Goal: Navigation & Orientation: Find specific page/section

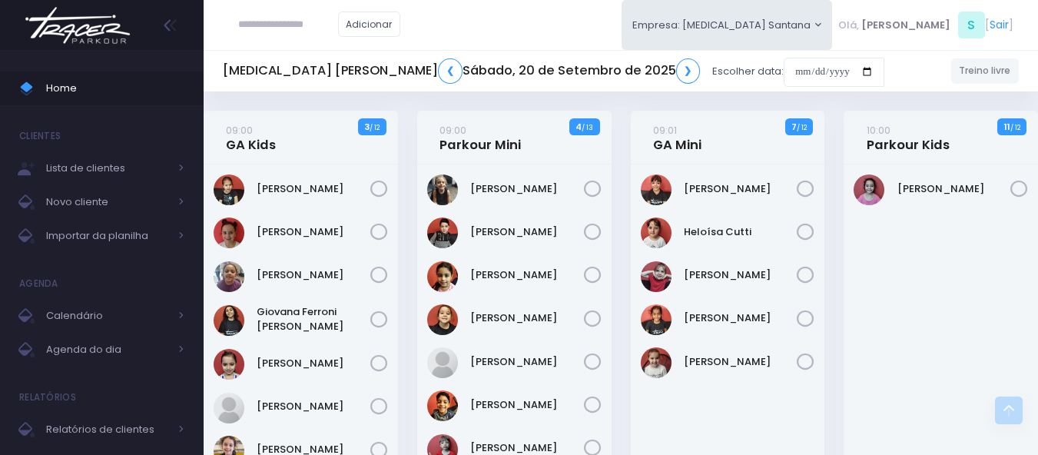
scroll to position [1131, 0]
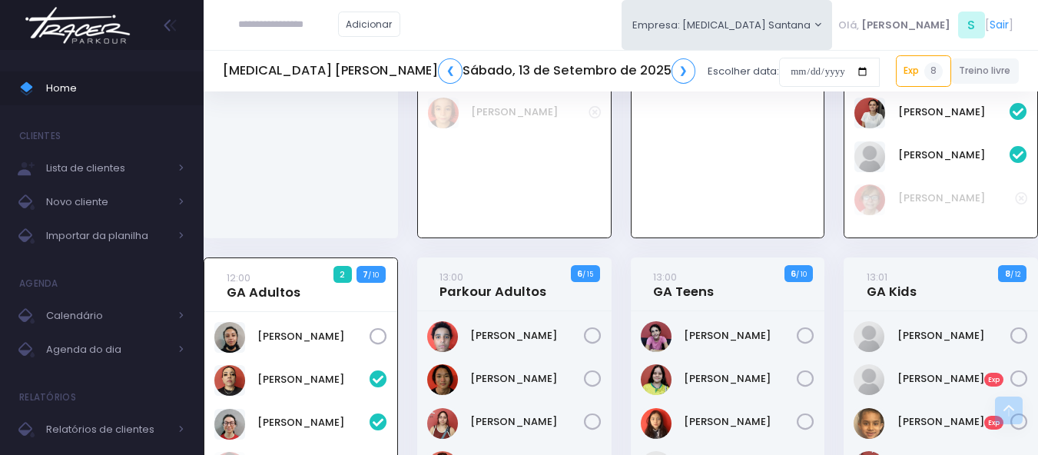
scroll to position [1604, 0]
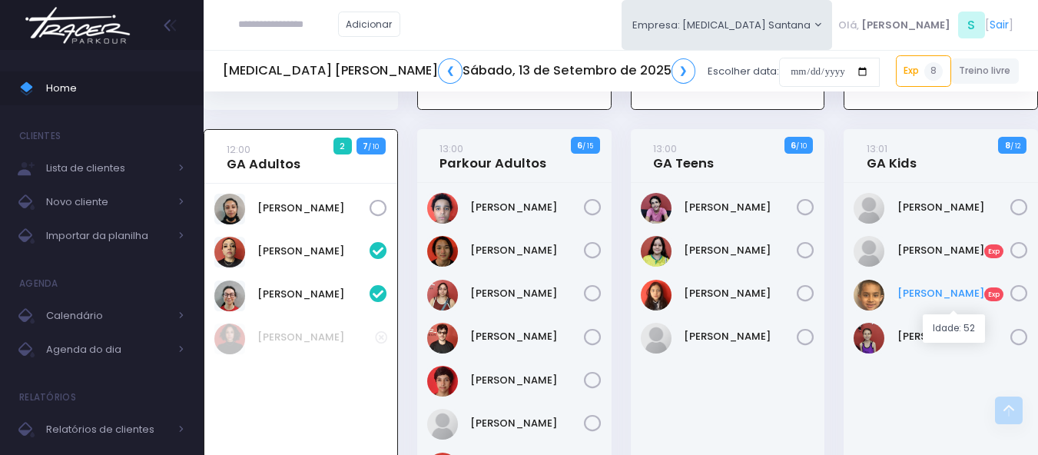
click at [919, 301] on link "Sara Santos Exp" at bounding box center [955, 293] width 114 height 15
